Goal: Task Accomplishment & Management: Use online tool/utility

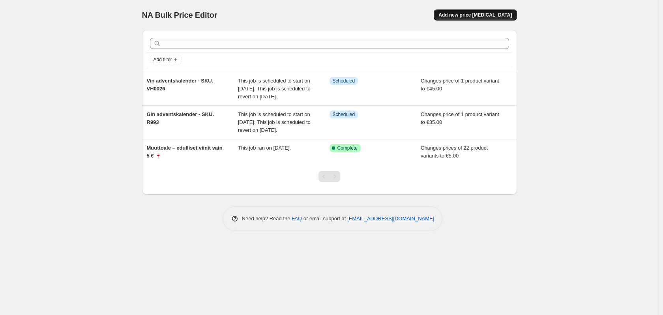
click at [500, 14] on span "Add new price [MEDICAL_DATA]" at bounding box center [474, 15] width 73 height 6
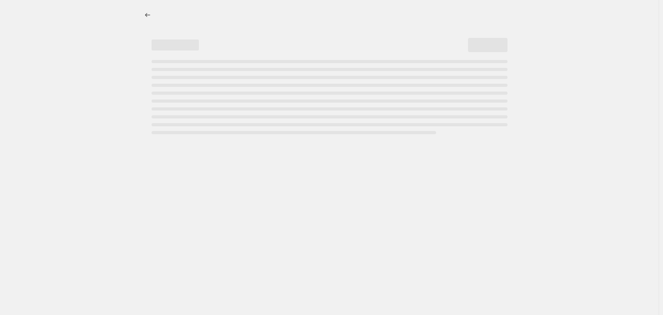
select select "percentage"
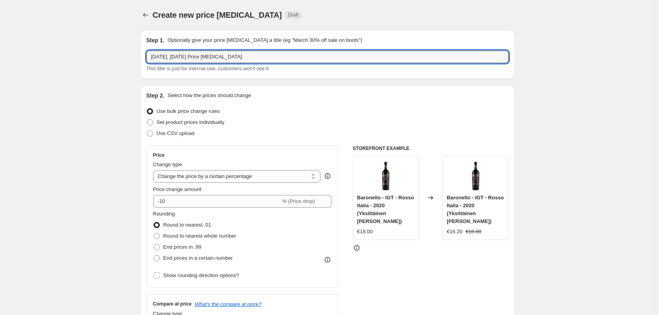
drag, startPoint x: 246, startPoint y: 55, endPoint x: 148, endPoint y: 53, distance: 98.3
click at [148, 53] on div "Step 1. Optionally give your price [MEDICAL_DATA] a title (eg "March 30% off sa…" at bounding box center [327, 54] width 375 height 49
paste input "Alt skal væk: Flyttesalg fra 180 kr per kasse"
click at [226, 56] on input "Alt skal væk: Flyttesalg fra 180 kr per kasse" at bounding box center [327, 57] width 362 height 13
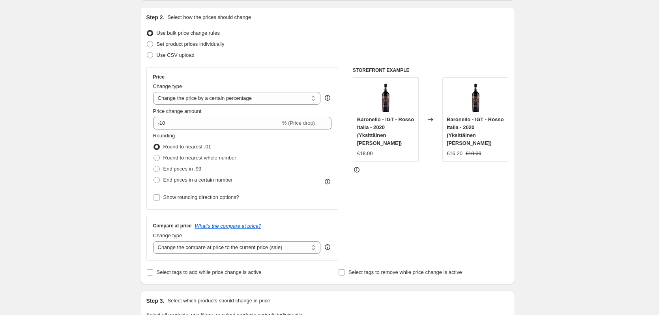
scroll to position [79, 0]
type input "Alt skal væk: Flyttesalg fra 30 euro per kasse"
click at [233, 96] on select "Change the price to a certain amount Change the price by a certain amount Chang…" at bounding box center [237, 97] width 168 height 13
select select "to"
click at [155, 91] on select "Change the price to a certain amount Change the price by a certain amount Chang…" at bounding box center [237, 97] width 168 height 13
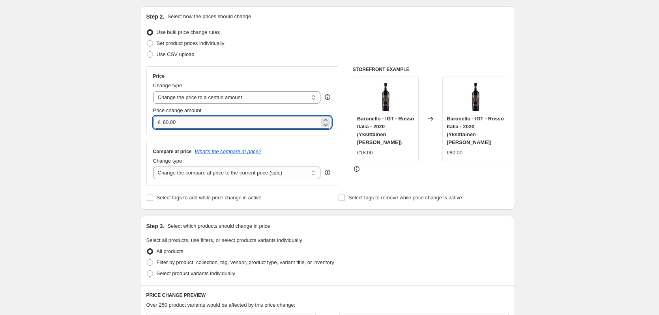
drag, startPoint x: 181, startPoint y: 123, endPoint x: 165, endPoint y: 124, distance: 16.2
click at [165, 124] on input "80.00" at bounding box center [241, 122] width 157 height 13
type input "30.00"
click at [129, 128] on div "Create new price [MEDICAL_DATA]. This page is ready Create new price [MEDICAL_D…" at bounding box center [327, 283] width 655 height 725
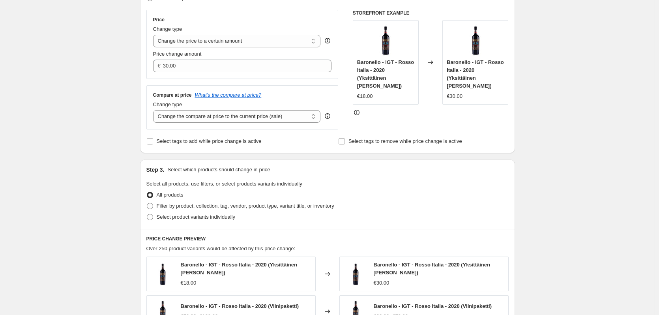
scroll to position [158, 0]
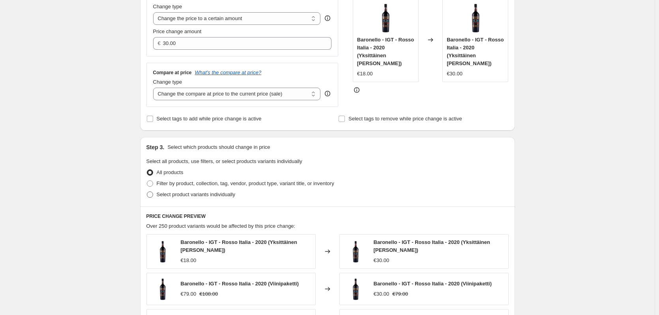
click at [153, 194] on span at bounding box center [150, 194] width 6 height 6
click at [147, 192] on input "Select product variants individually" at bounding box center [147, 191] width 0 height 0
radio input "true"
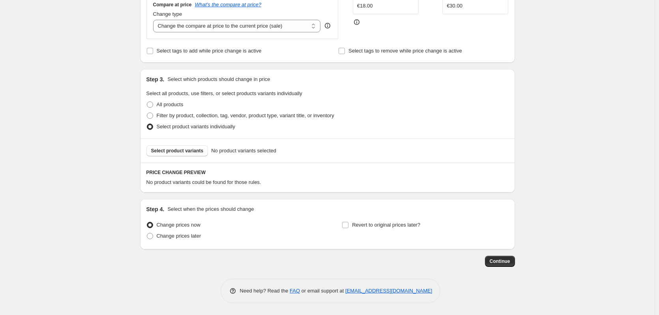
scroll to position [226, 0]
click at [172, 155] on button "Select product variants" at bounding box center [177, 150] width 62 height 11
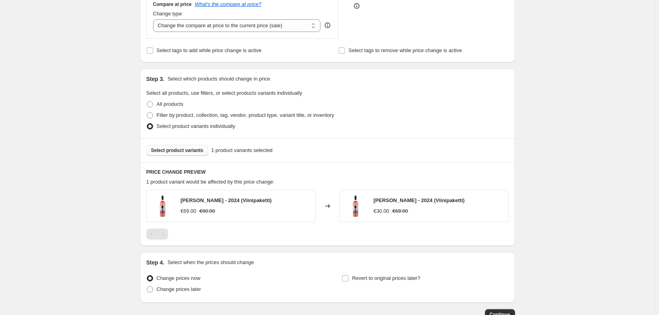
click at [188, 150] on span "Select product variants" at bounding box center [177, 150] width 52 height 6
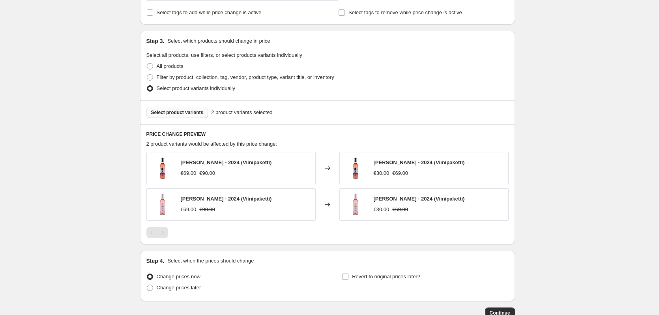
scroll to position [266, 0]
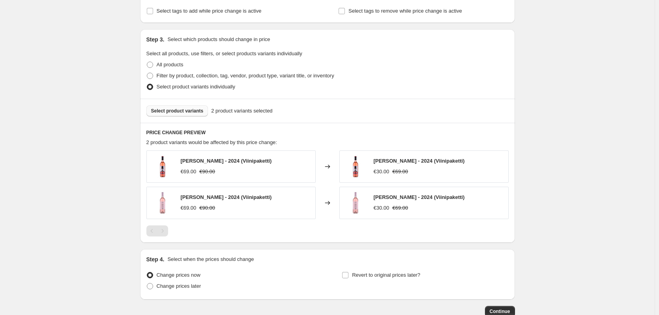
click at [182, 113] on span "Select product variants" at bounding box center [177, 111] width 52 height 6
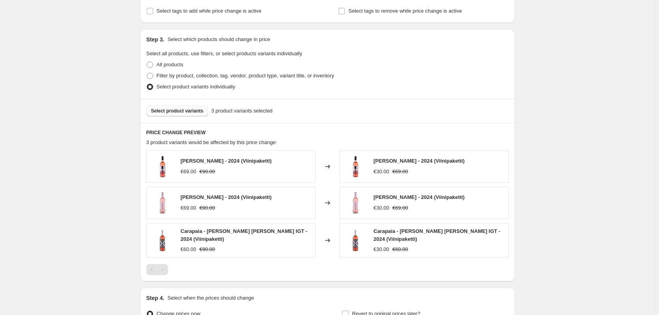
click at [181, 109] on span "Select product variants" at bounding box center [177, 111] width 52 height 6
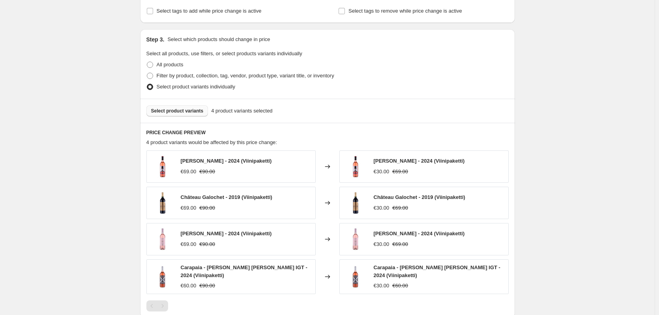
click at [175, 109] on span "Select product variants" at bounding box center [177, 111] width 52 height 6
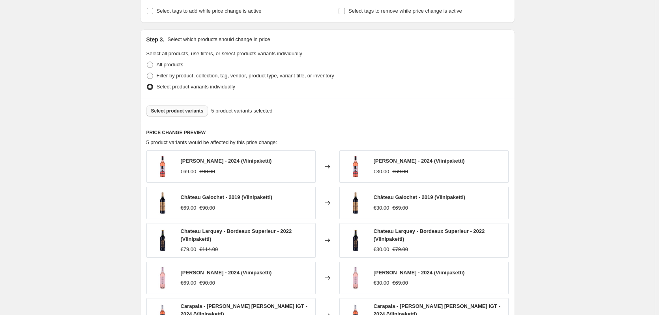
click at [201, 112] on span "Select product variants" at bounding box center [177, 111] width 52 height 6
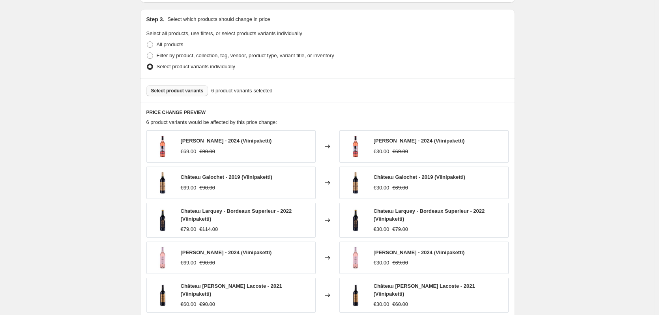
scroll to position [305, 0]
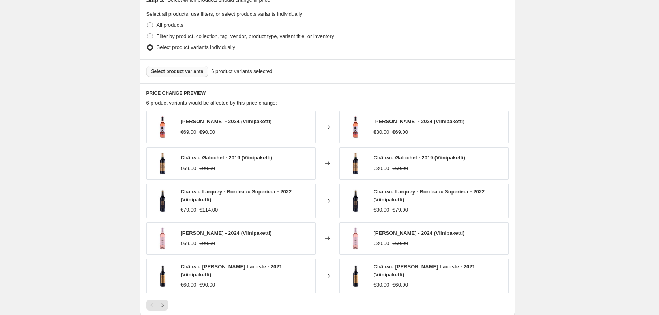
click at [171, 71] on span "Select product variants" at bounding box center [177, 71] width 52 height 6
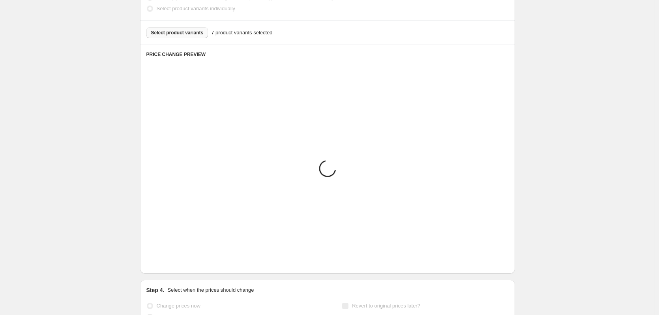
scroll to position [344, 0]
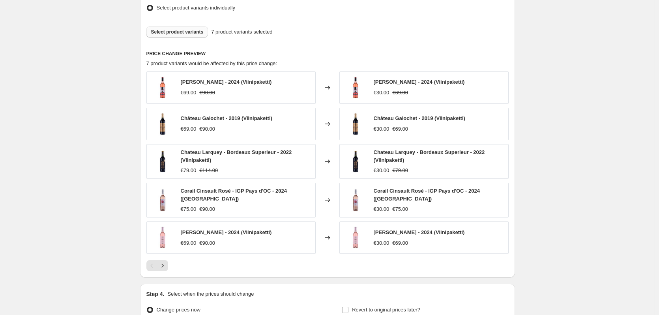
click at [188, 34] on span "Select product variants" at bounding box center [177, 32] width 52 height 6
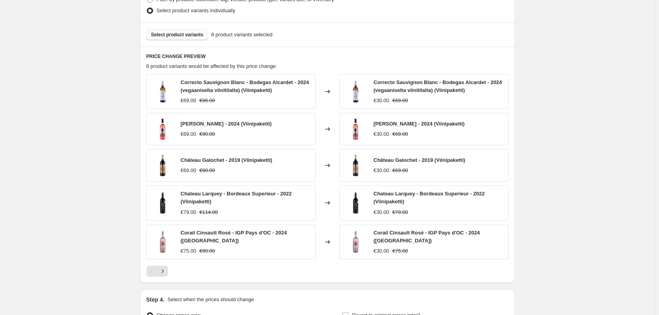
scroll to position [347, 0]
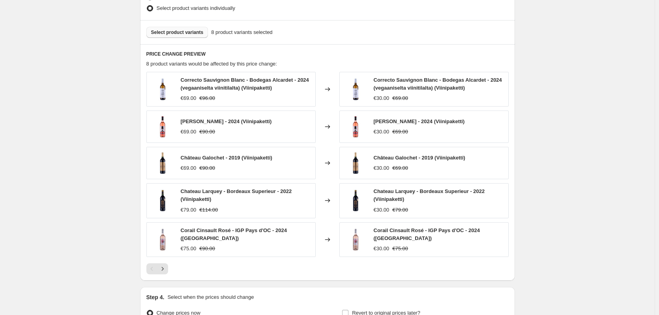
click at [177, 32] on span "Select product variants" at bounding box center [177, 32] width 52 height 6
click at [181, 28] on button "Select product variants" at bounding box center [177, 32] width 62 height 11
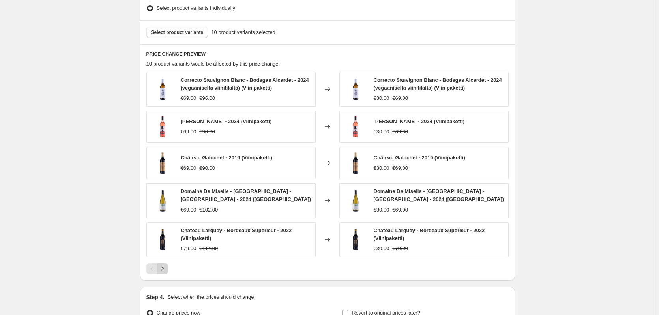
click at [167, 268] on icon "Next" at bounding box center [163, 269] width 8 height 8
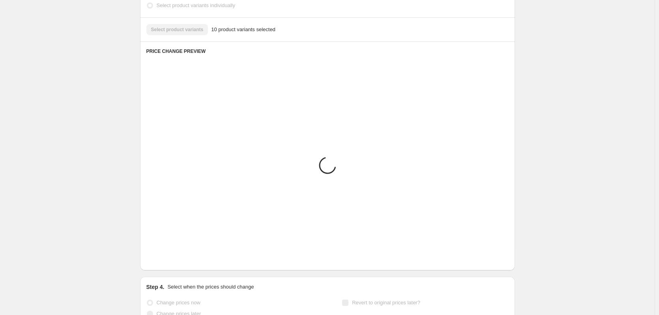
scroll to position [344, 0]
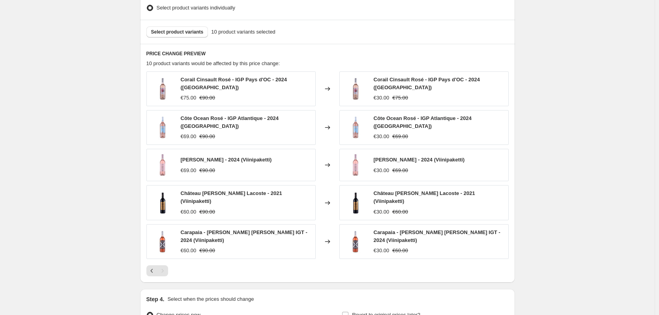
click at [146, 265] on div "PRICE CHANGE PREVIEW 10 product variants would be affected by this price change…" at bounding box center [327, 163] width 375 height 239
click at [152, 268] on button "Previous" at bounding box center [151, 270] width 11 height 11
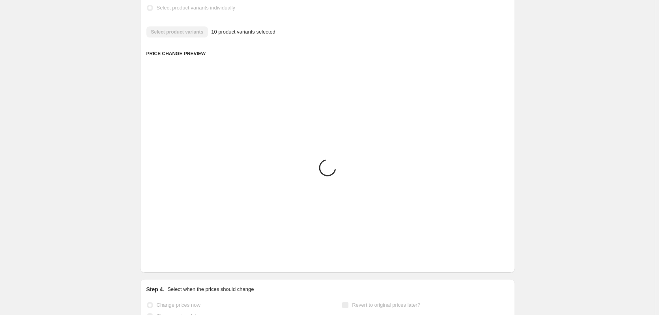
scroll to position [347, 0]
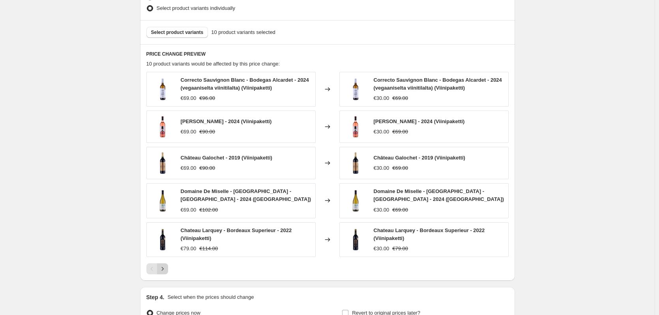
click at [166, 268] on icon "Next" at bounding box center [163, 269] width 8 height 8
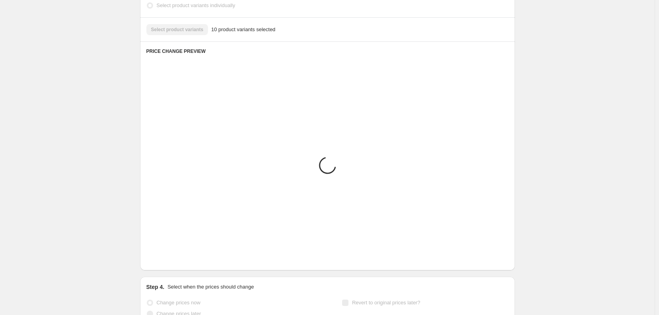
scroll to position [344, 0]
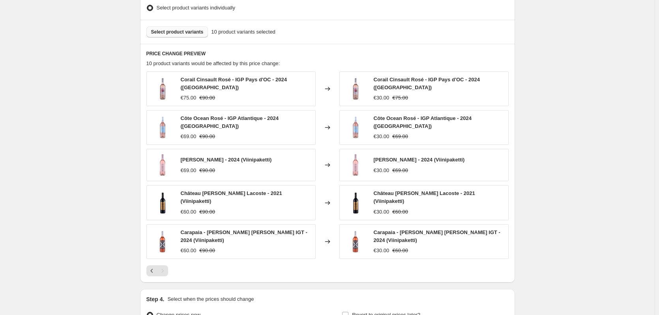
click at [159, 32] on span "Select product variants" at bounding box center [177, 32] width 52 height 6
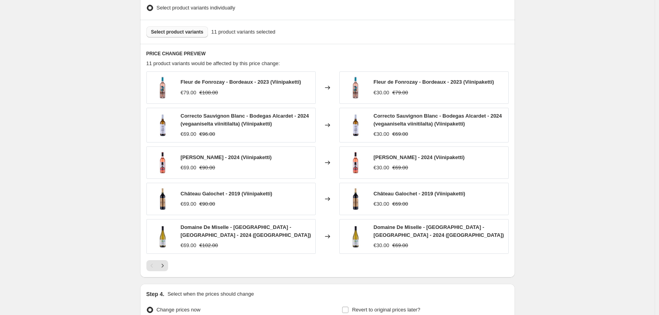
click at [186, 33] on span "Select product variants" at bounding box center [177, 32] width 52 height 6
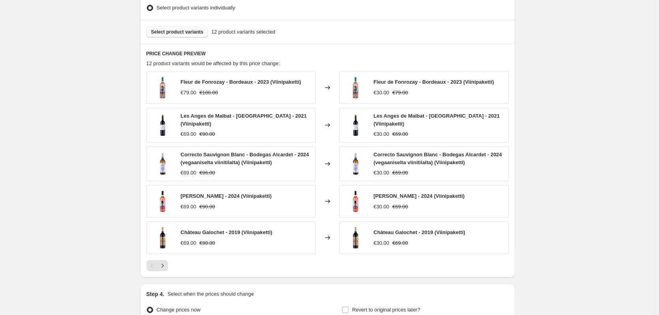
click at [174, 35] on span "Select product variants" at bounding box center [177, 32] width 52 height 6
click at [177, 34] on span "Select product variants" at bounding box center [177, 32] width 52 height 6
click at [180, 30] on span "Select product variants" at bounding box center [177, 32] width 52 height 6
click at [177, 31] on span "Select product variants" at bounding box center [177, 32] width 52 height 6
click at [164, 31] on span "Select product variants" at bounding box center [177, 32] width 52 height 6
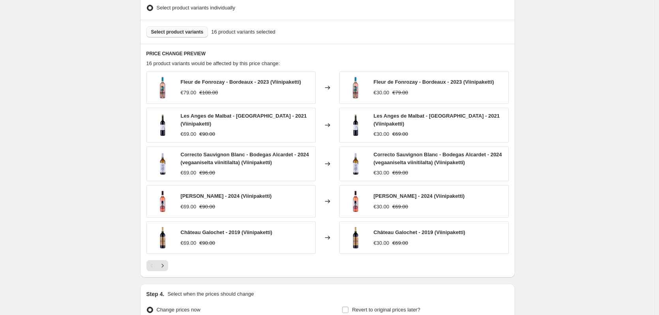
click at [191, 34] on span "Select product variants" at bounding box center [177, 32] width 52 height 6
click at [166, 268] on button "Next" at bounding box center [162, 265] width 11 height 11
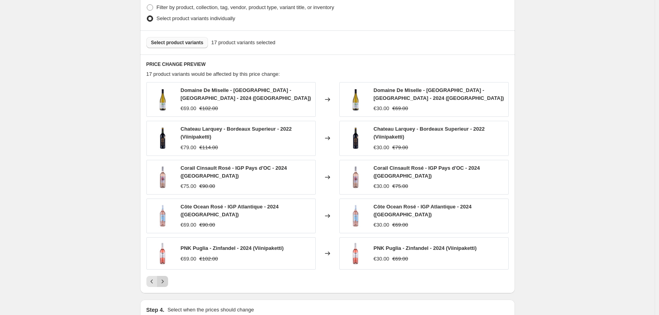
click at [166, 277] on icon "Next" at bounding box center [163, 281] width 8 height 8
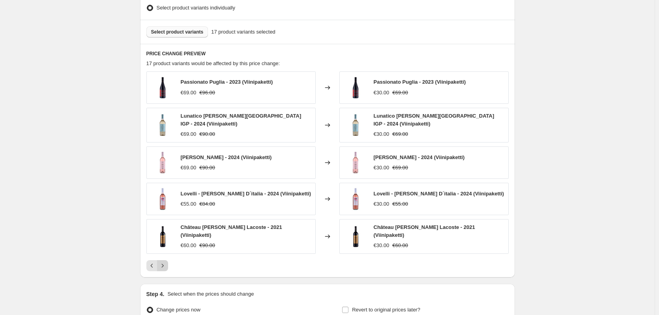
click at [166, 268] on div "PRICE CHANGE PREVIEW 17 product variants would be affected by this price change…" at bounding box center [327, 161] width 375 height 234
click at [166, 263] on icon "Next" at bounding box center [163, 266] width 8 height 8
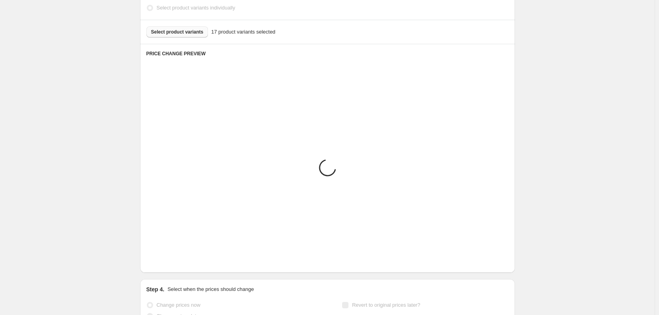
scroll to position [316, 0]
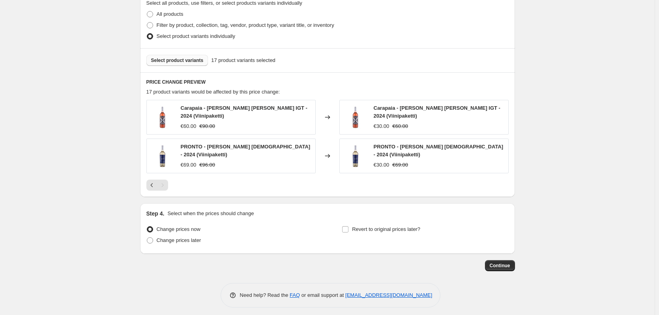
click at [180, 62] on span "Select product variants" at bounding box center [177, 60] width 52 height 6
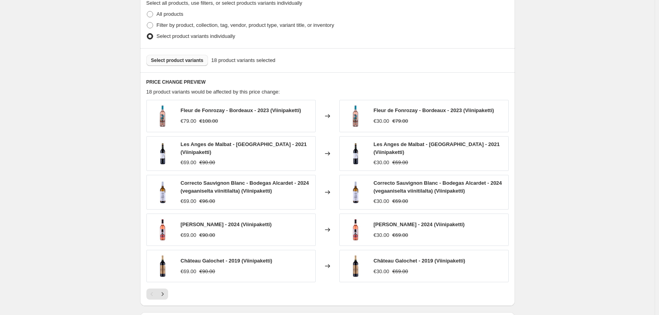
drag, startPoint x: 180, startPoint y: 62, endPoint x: 162, endPoint y: 59, distance: 18.0
click at [162, 59] on span "Select product variants" at bounding box center [177, 60] width 52 height 6
click at [180, 61] on span "Select product variants" at bounding box center [177, 60] width 52 height 6
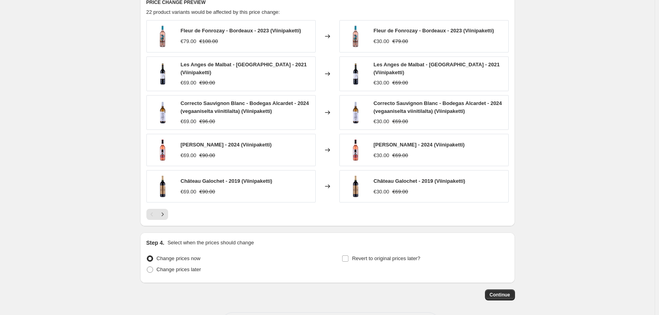
scroll to position [427, 0]
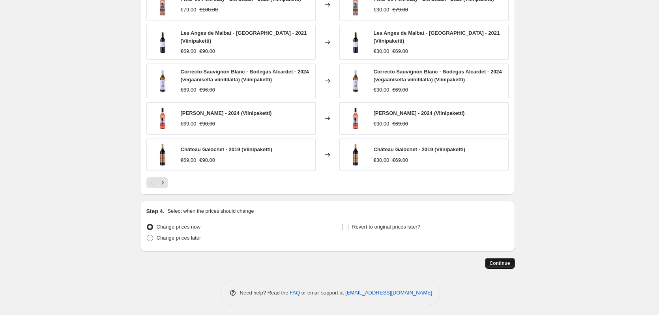
click at [505, 260] on span "Continue" at bounding box center [500, 263] width 21 height 6
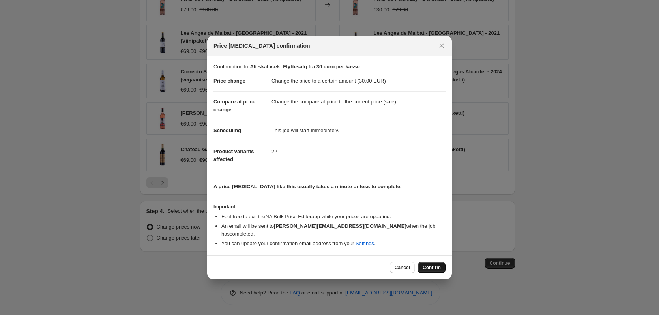
click at [425, 262] on button "Confirm" at bounding box center [432, 267] width 28 height 11
